Goal: Information Seeking & Learning: Understand process/instructions

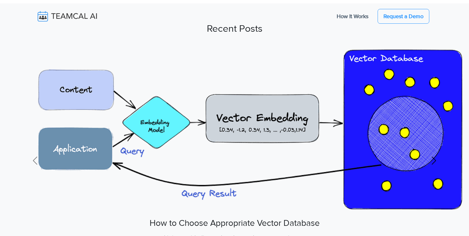
scroll to position [2, 0]
click at [434, 161] on span at bounding box center [434, 161] width 10 height 10
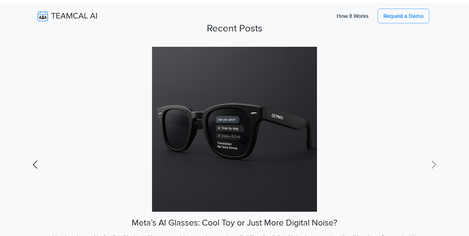
click at [38, 166] on span at bounding box center [35, 165] width 10 height 10
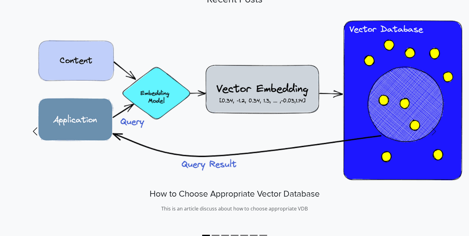
scroll to position [30, 0]
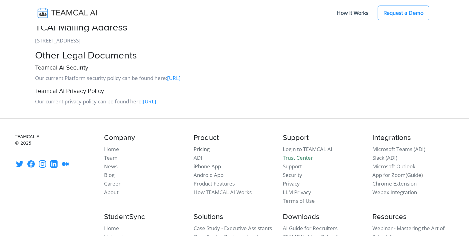
scroll to position [1007, 0]
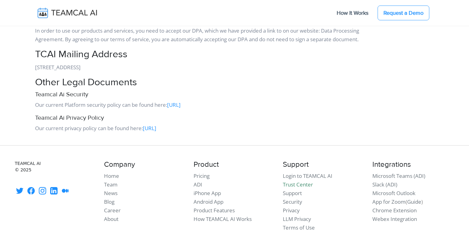
drag, startPoint x: 186, startPoint y: 78, endPoint x: 27, endPoint y: 79, distance: 158.9
copy p "[STREET_ADDRESS]"
click at [231, 88] on h2 "Other Legal Documents" at bounding box center [200, 83] width 331 height 12
drag, startPoint x: 182, startPoint y: 76, endPoint x: 35, endPoint y: 79, distance: 146.9
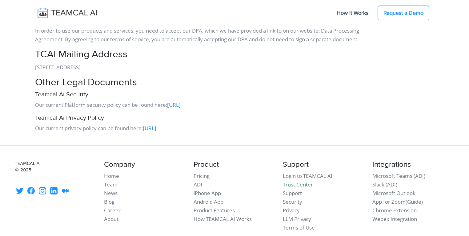
click at [35, 72] on p "777 San Antonio Road #31 Palo Alto CA 94303 United States" at bounding box center [200, 67] width 331 height 9
copy p "777 San Antonio Road #31 Palo Alto CA 94303 United States"
click at [239, 72] on p "777 San Antonio Road #31 Palo Alto CA 94303 United States" at bounding box center [200, 67] width 331 height 9
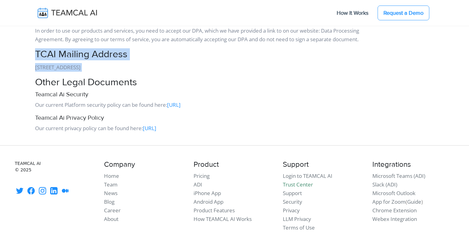
drag, startPoint x: 169, startPoint y: 77, endPoint x: 34, endPoint y: 63, distance: 135.3
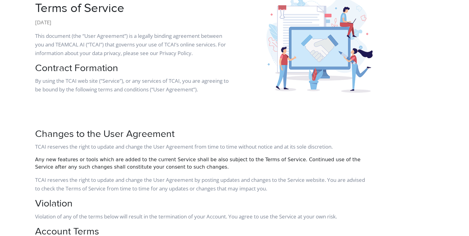
scroll to position [0, 0]
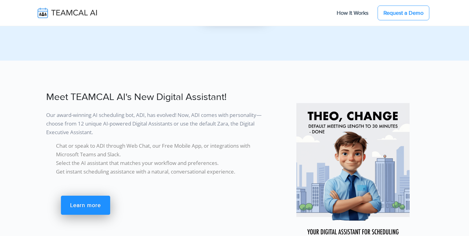
scroll to position [801, 0]
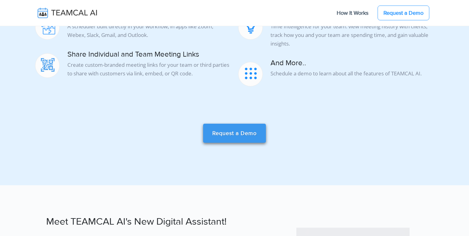
click at [258, 134] on link "Request a Demo" at bounding box center [234, 133] width 63 height 19
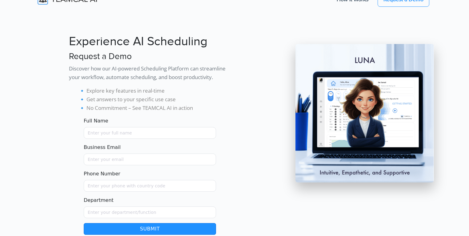
scroll to position [76, 0]
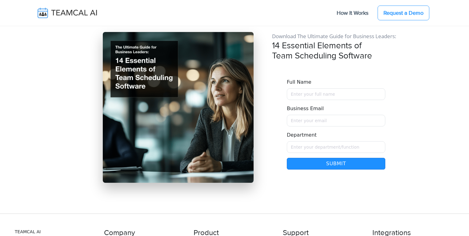
scroll to position [5075, 0]
